Goal: Information Seeking & Learning: Learn about a topic

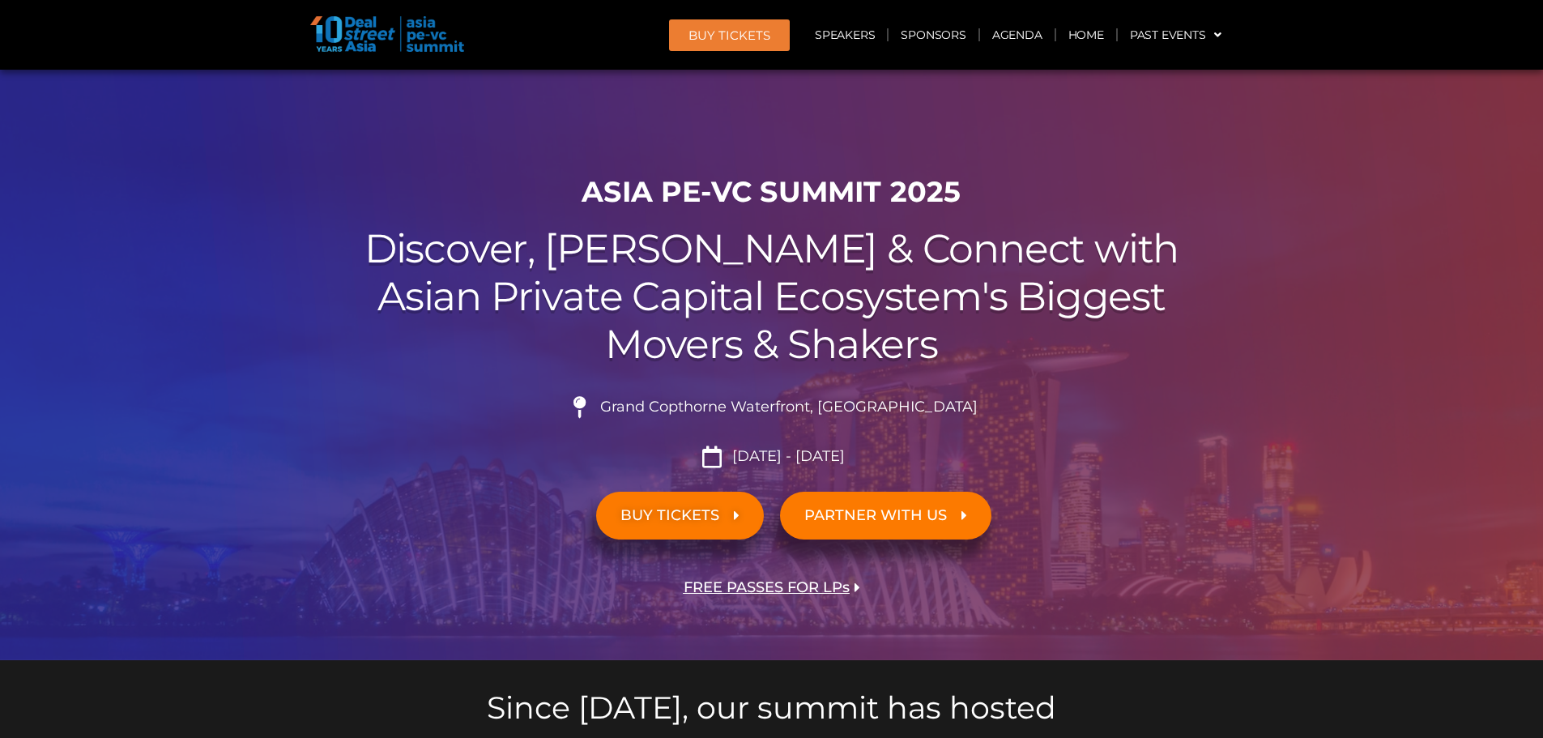
click at [788, 587] on span "FREE PASSES FOR LPs" at bounding box center [767, 587] width 166 height 15
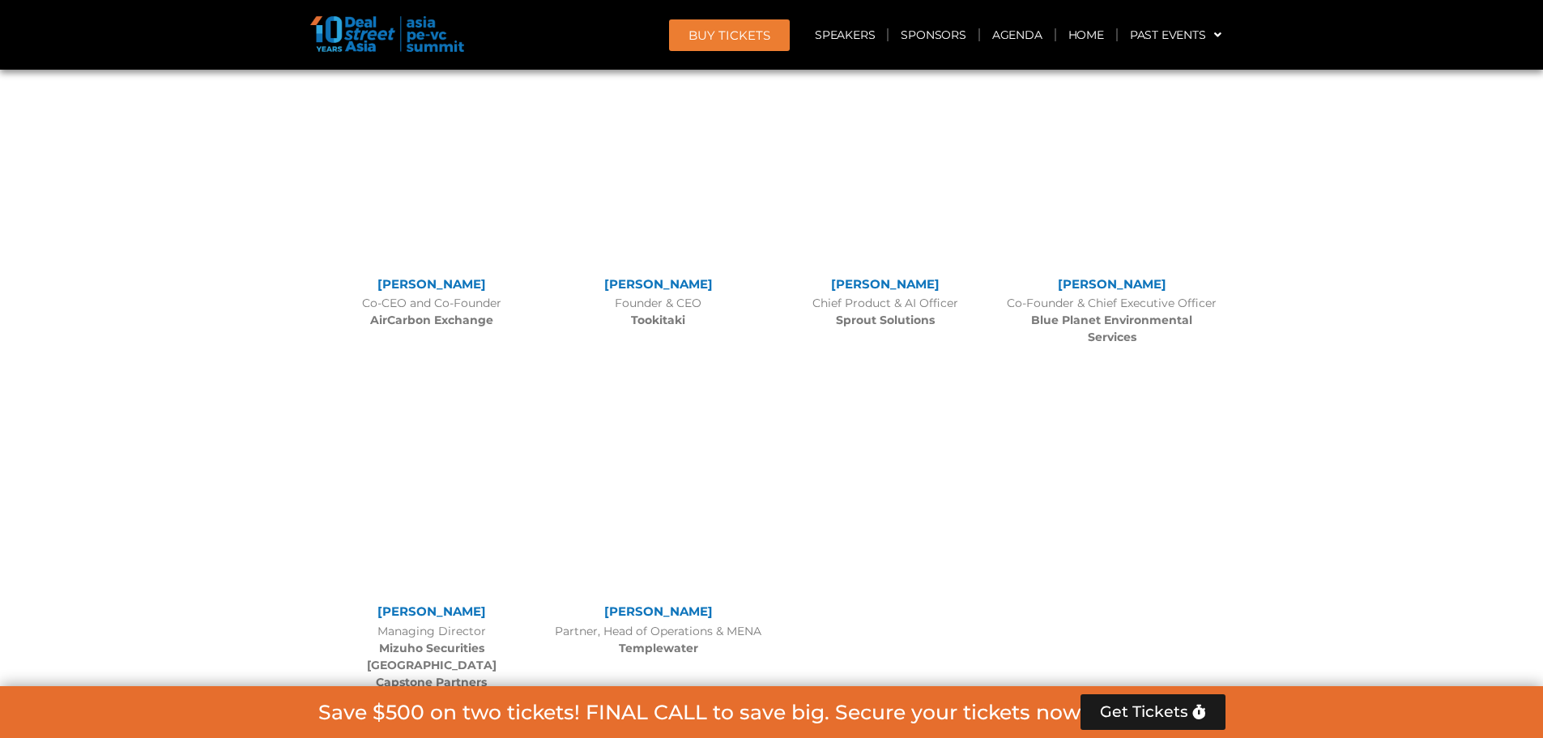
scroll to position [13353, 0]
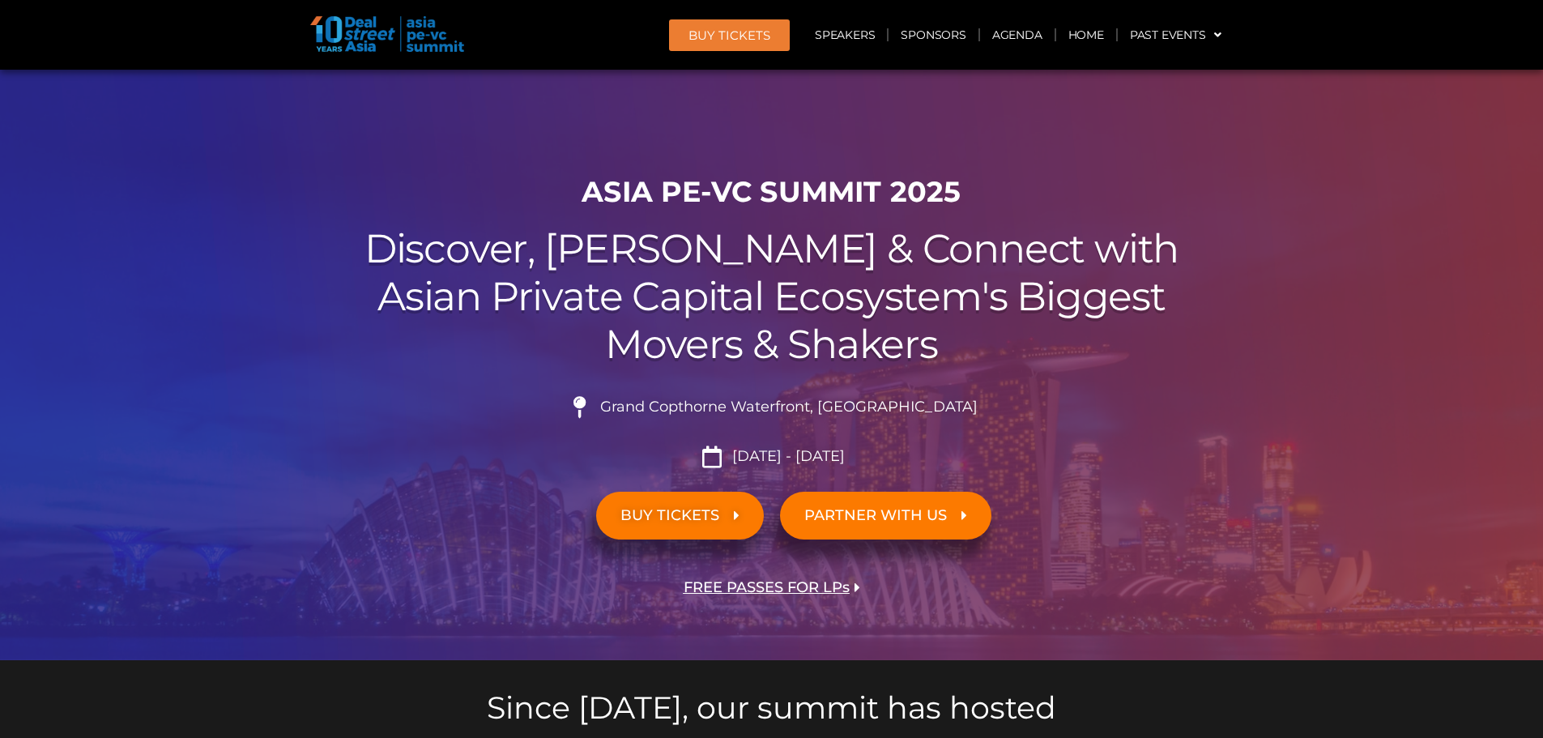
click at [667, 510] on span "BUY TICKETS" at bounding box center [670, 515] width 99 height 15
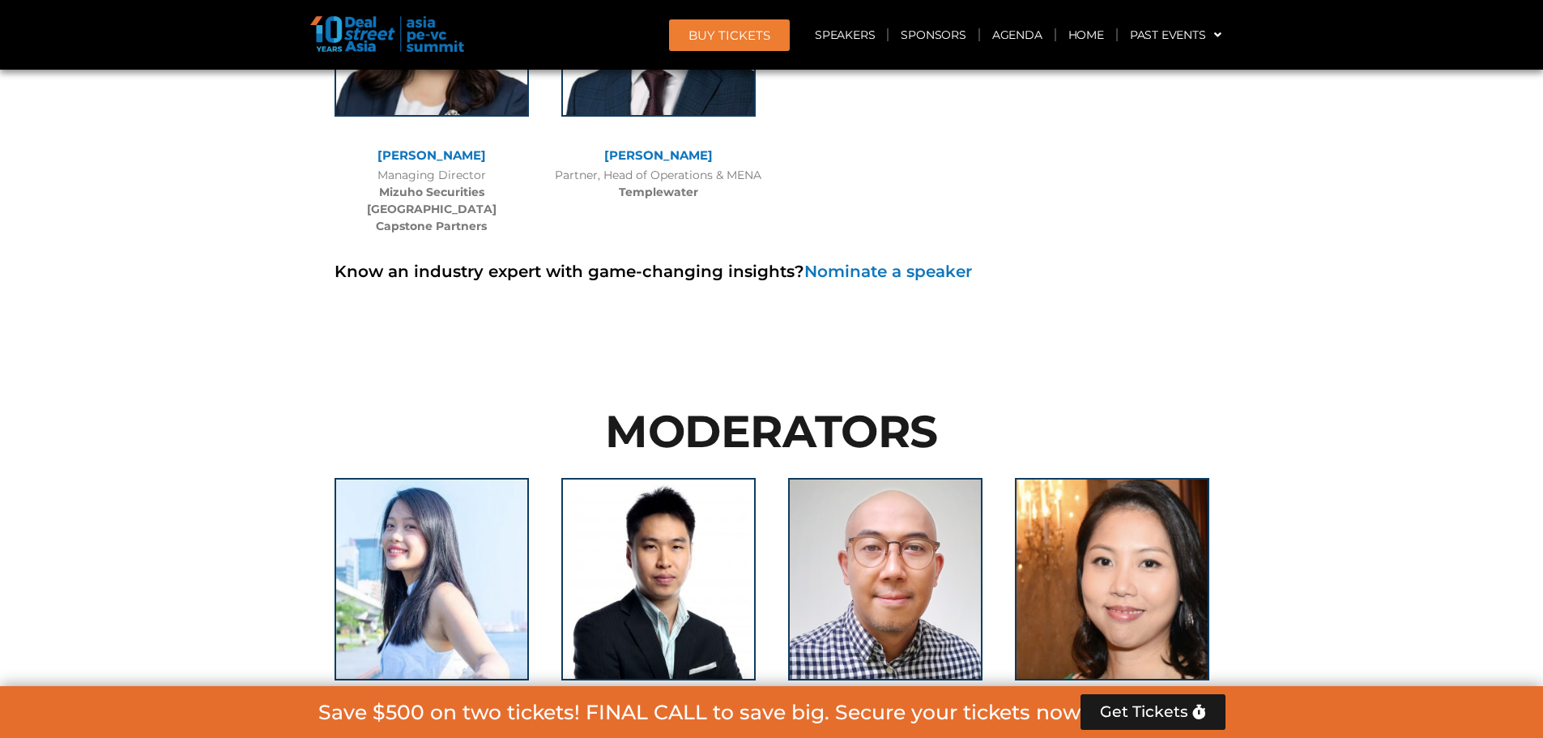
scroll to position [11453, 0]
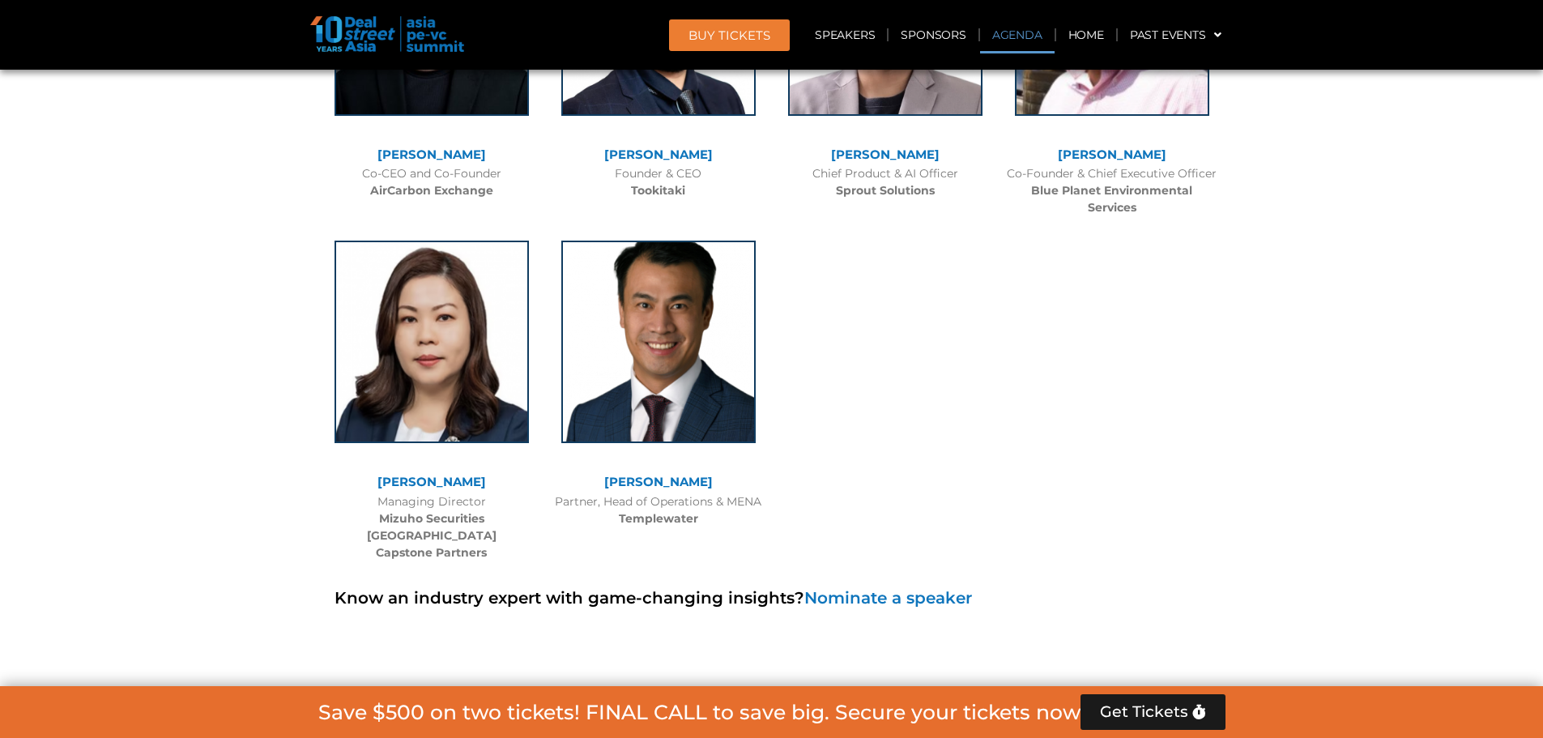
click at [1031, 38] on link "Agenda" at bounding box center [1017, 34] width 75 height 37
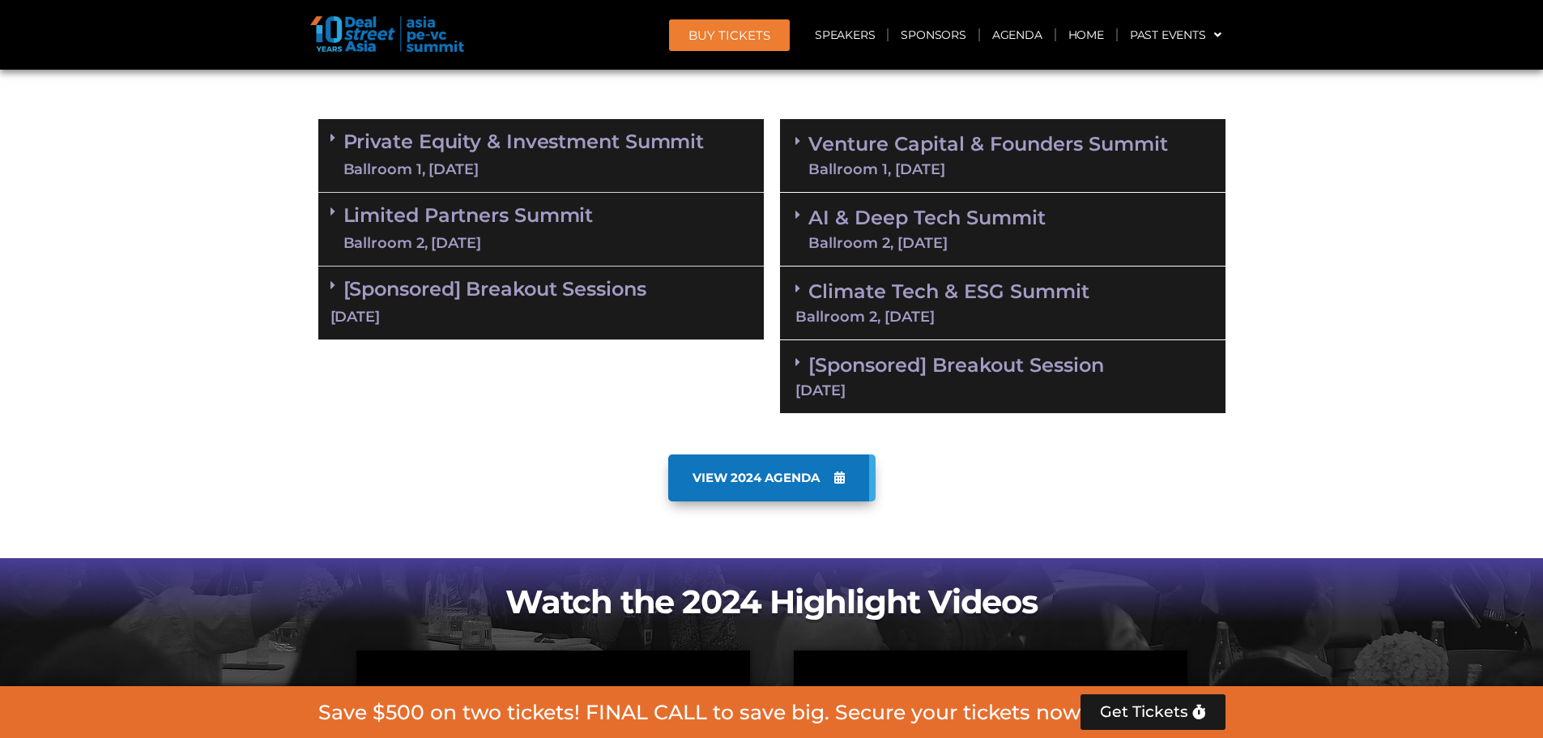
scroll to position [848, 0]
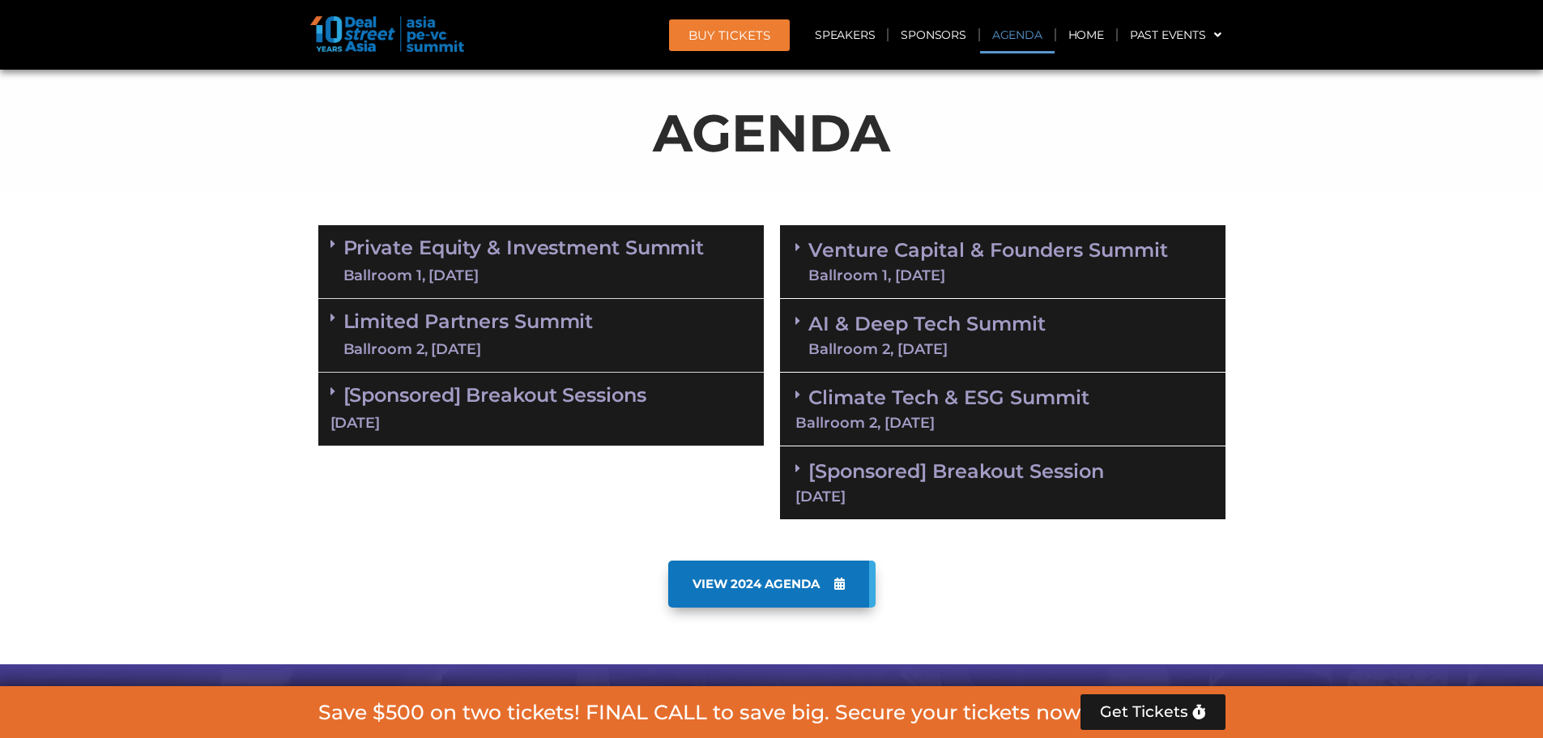
click at [500, 262] on link "Private Equity & Investment Summit Ballroom 1, [DATE]" at bounding box center [524, 261] width 361 height 49
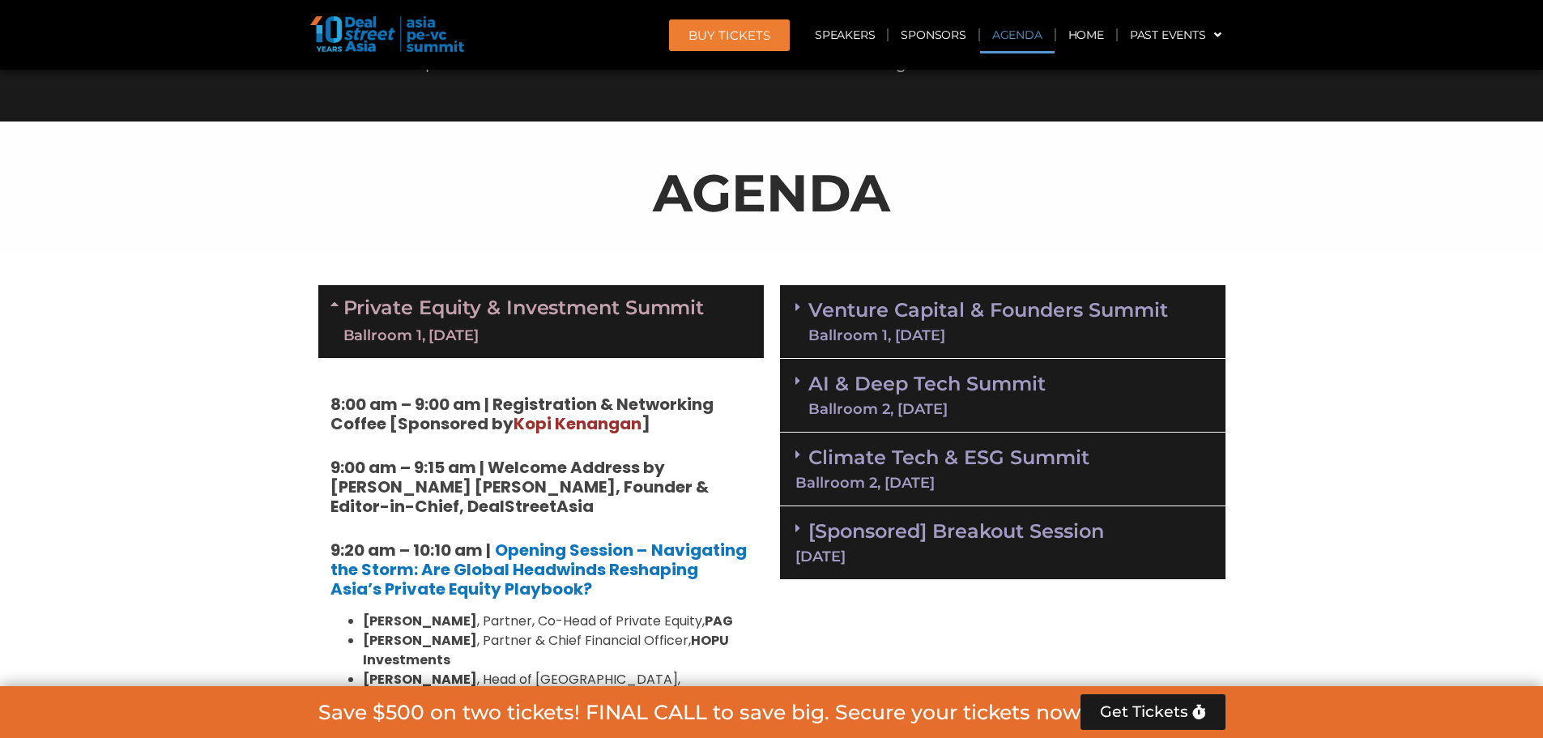
scroll to position [362, 0]
